Goal: Navigation & Orientation: Find specific page/section

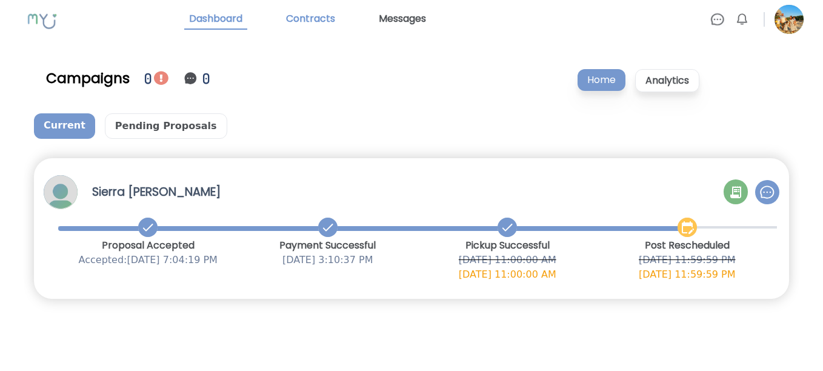
click at [312, 23] on link "Contracts" at bounding box center [310, 19] width 59 height 21
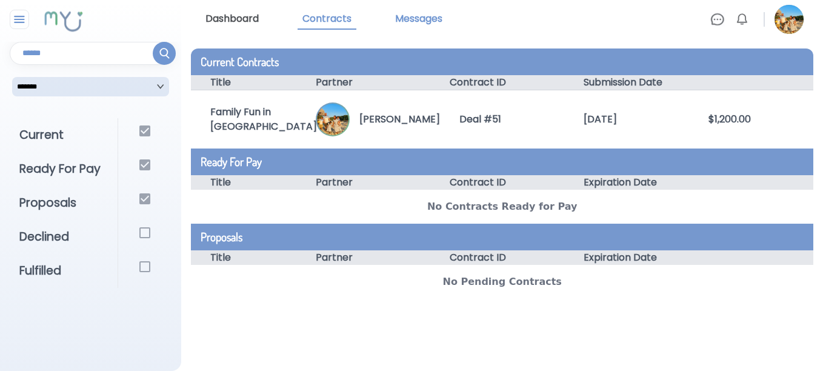
click at [425, 20] on link "Messages" at bounding box center [419, 19] width 57 height 21
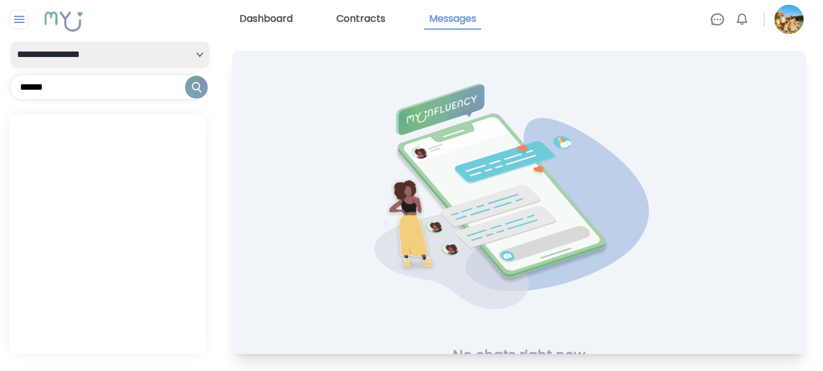
click at [718, 21] on img at bounding box center [718, 19] width 15 height 15
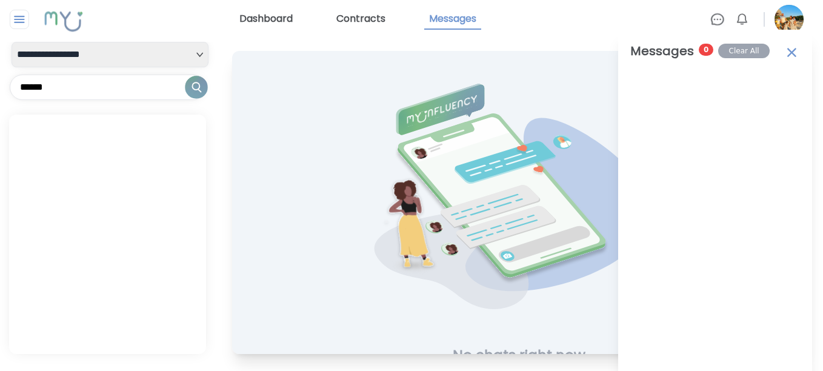
click at [271, 19] on link "Dashboard" at bounding box center [266, 19] width 63 height 21
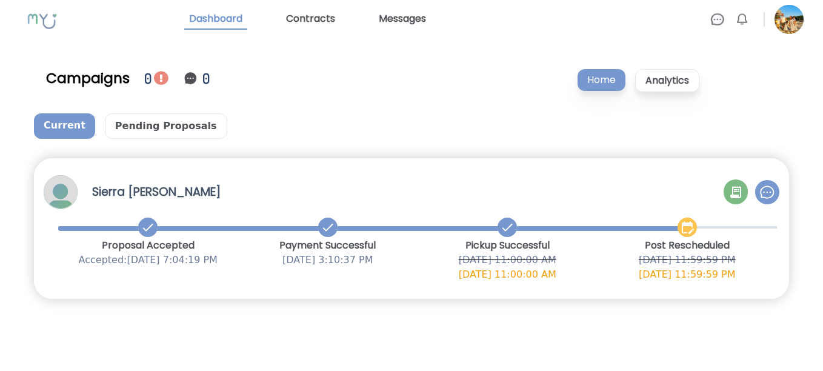
click at [595, 81] on p "Home" at bounding box center [602, 80] width 48 height 22
click at [719, 19] on img at bounding box center [718, 19] width 15 height 15
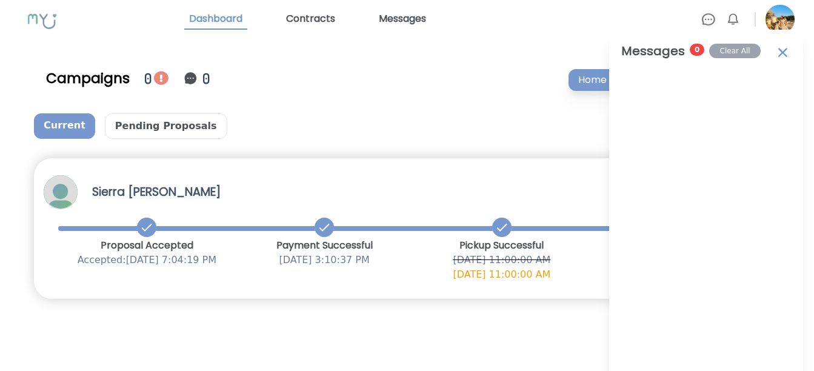
click at [782, 51] on img at bounding box center [783, 51] width 16 height 19
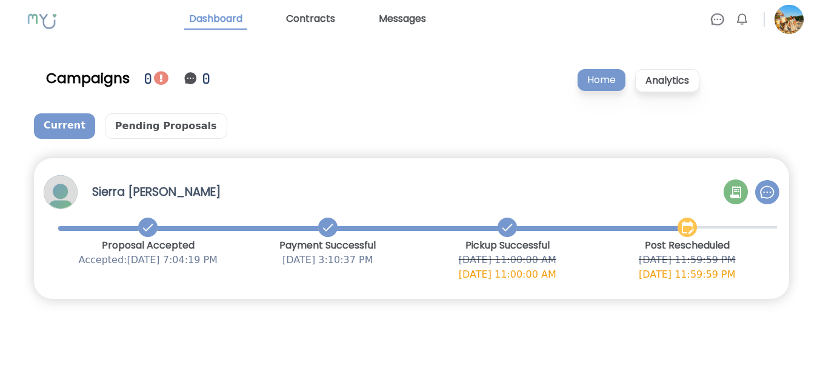
drag, startPoint x: 819, startPoint y: 24, endPoint x: 823, endPoint y: 10, distance: 15.2
click at [823, 11] on html "Dashboard Contracts Messages Messages 0 Clear All Notifications 0 Clear All Cam…" at bounding box center [411, 163] width 823 height 326
click at [783, 90] on div "Home Analytics" at bounding box center [663, 78] width 253 height 38
click at [162, 79] on img at bounding box center [161, 78] width 15 height 15
click at [53, 27] on rect at bounding box center [43, 20] width 45 height 39
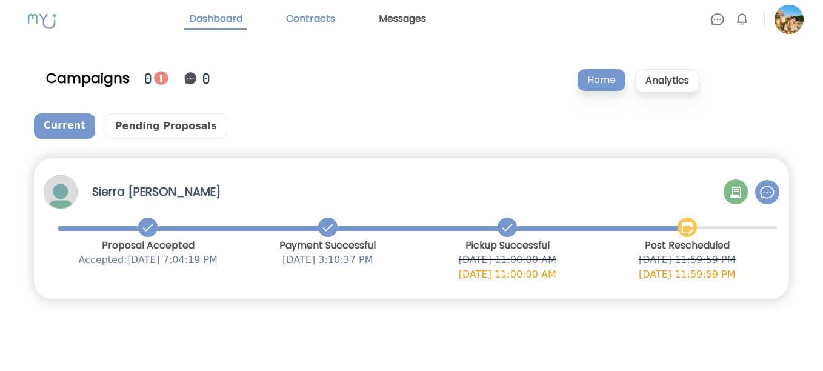
click at [319, 21] on link "Contracts" at bounding box center [310, 19] width 59 height 21
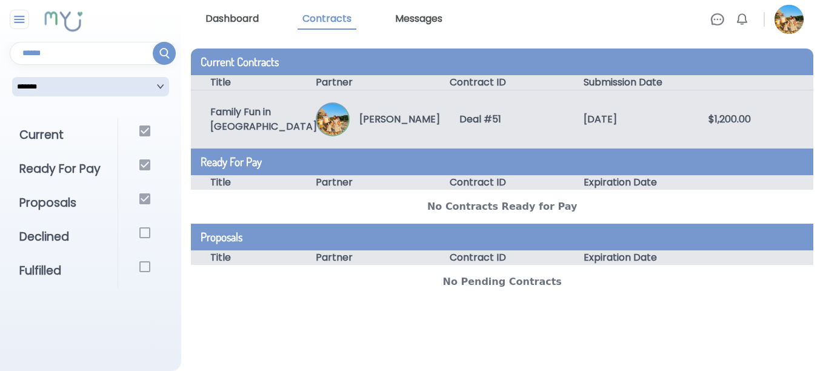
click at [243, 122] on div "Family Fun in [GEOGRAPHIC_DATA]" at bounding box center [253, 119] width 124 height 29
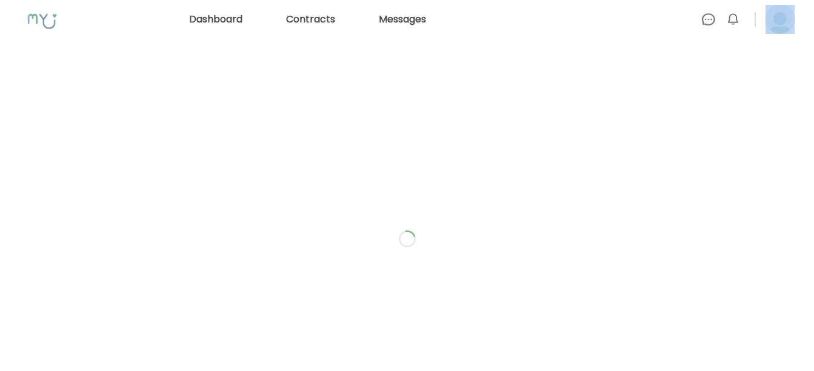
click at [243, 122] on div at bounding box center [407, 238] width 776 height 371
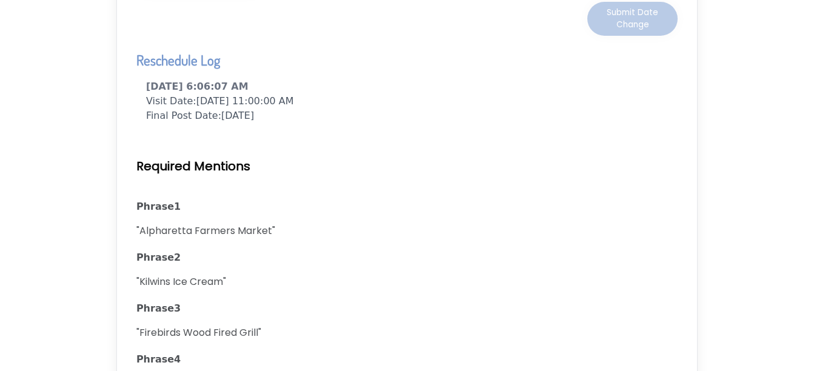
scroll to position [2003, 0]
